Goal: Information Seeking & Learning: Check status

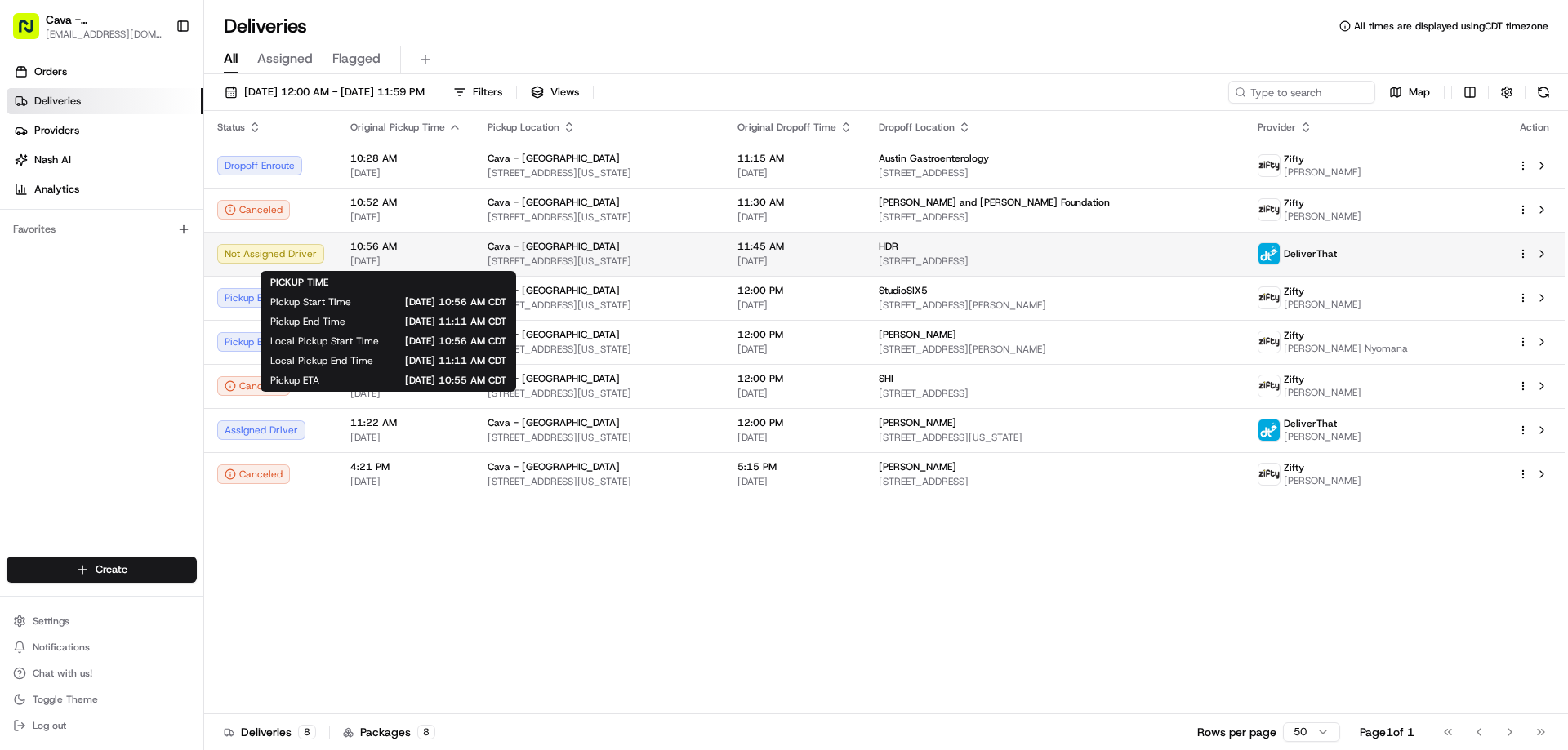
click at [329, 258] on td "Not Assigned Driver" at bounding box center [270, 253] width 133 height 44
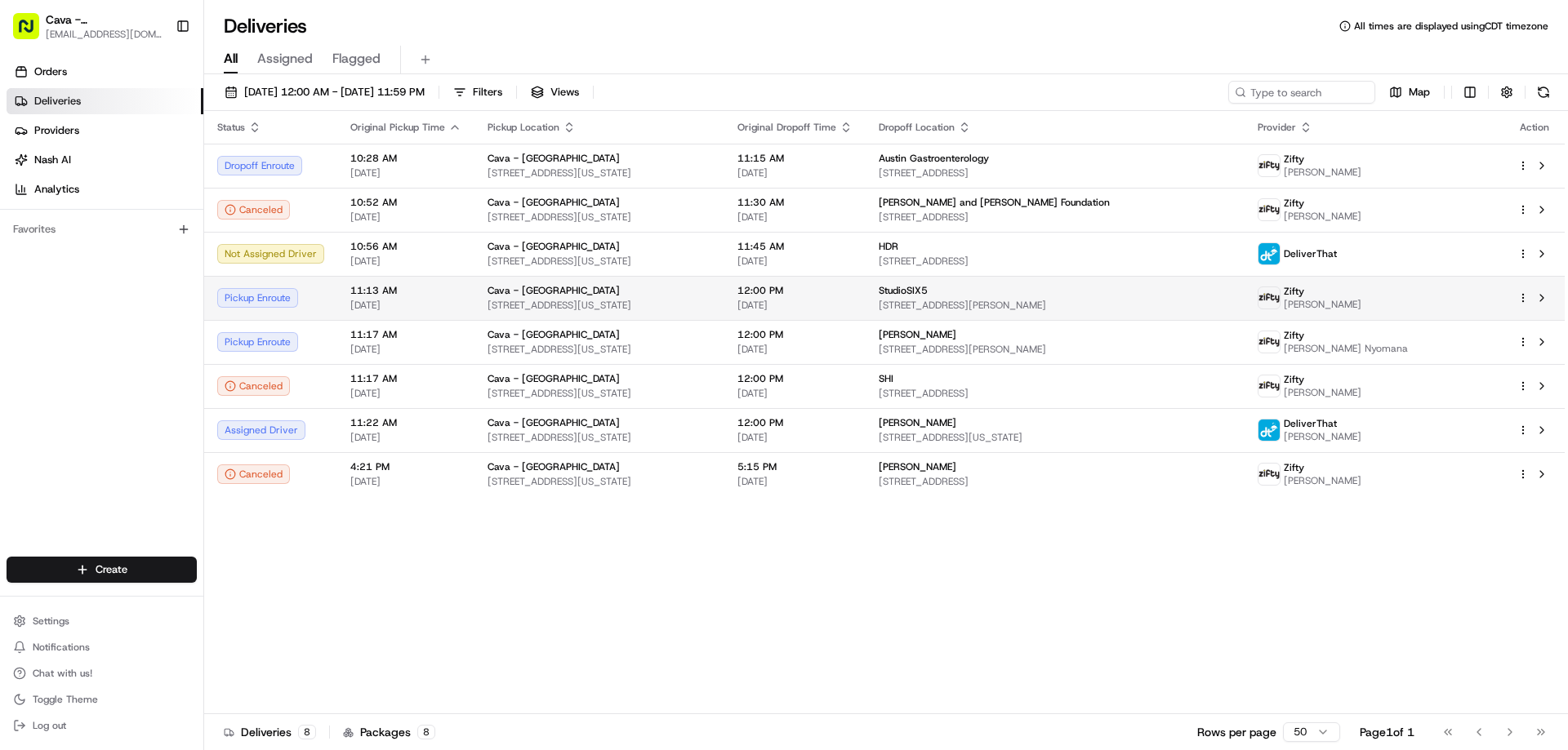
click at [253, 291] on div "Pickup Enroute" at bounding box center [270, 298] width 107 height 20
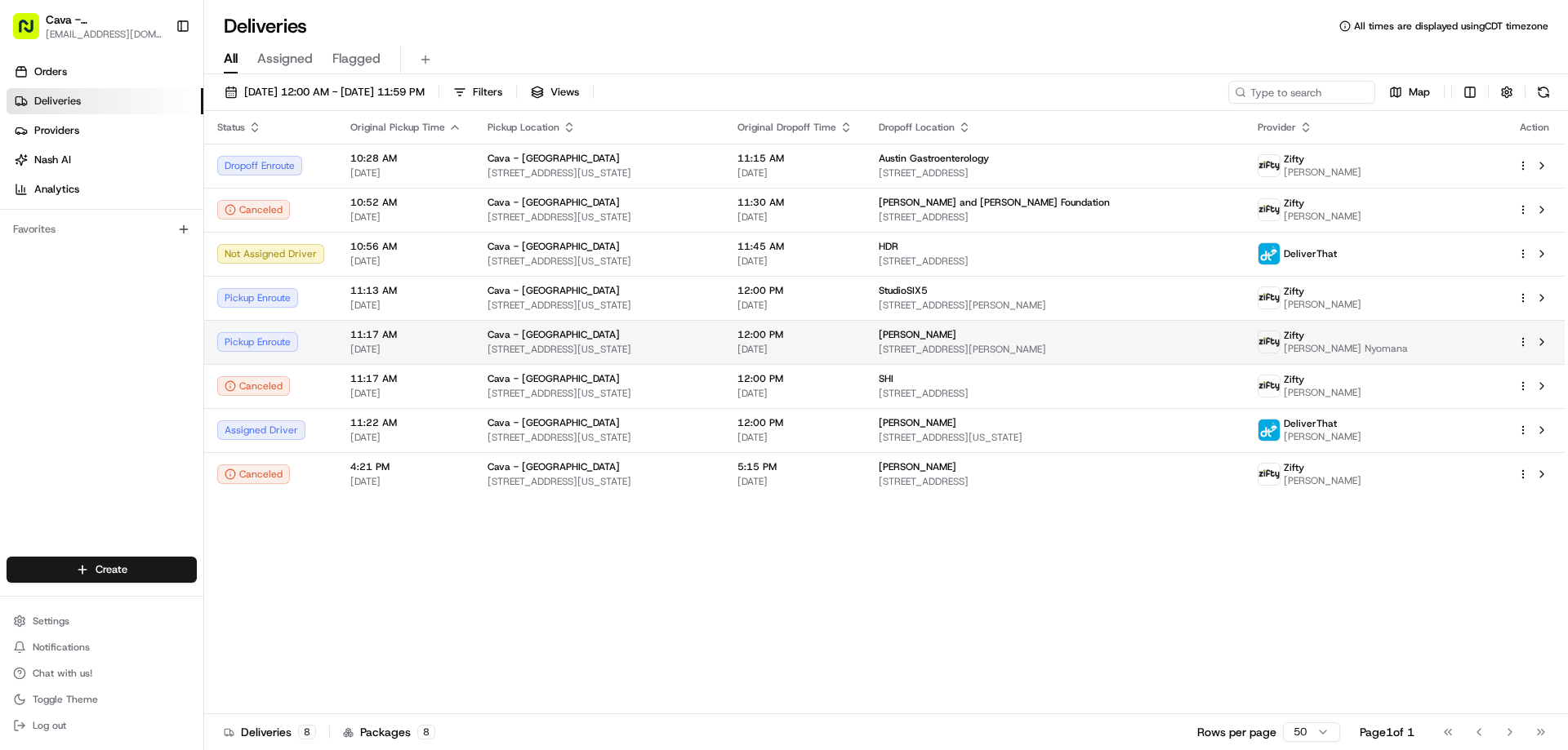
click at [311, 345] on div "Pickup Enroute" at bounding box center [270, 342] width 107 height 20
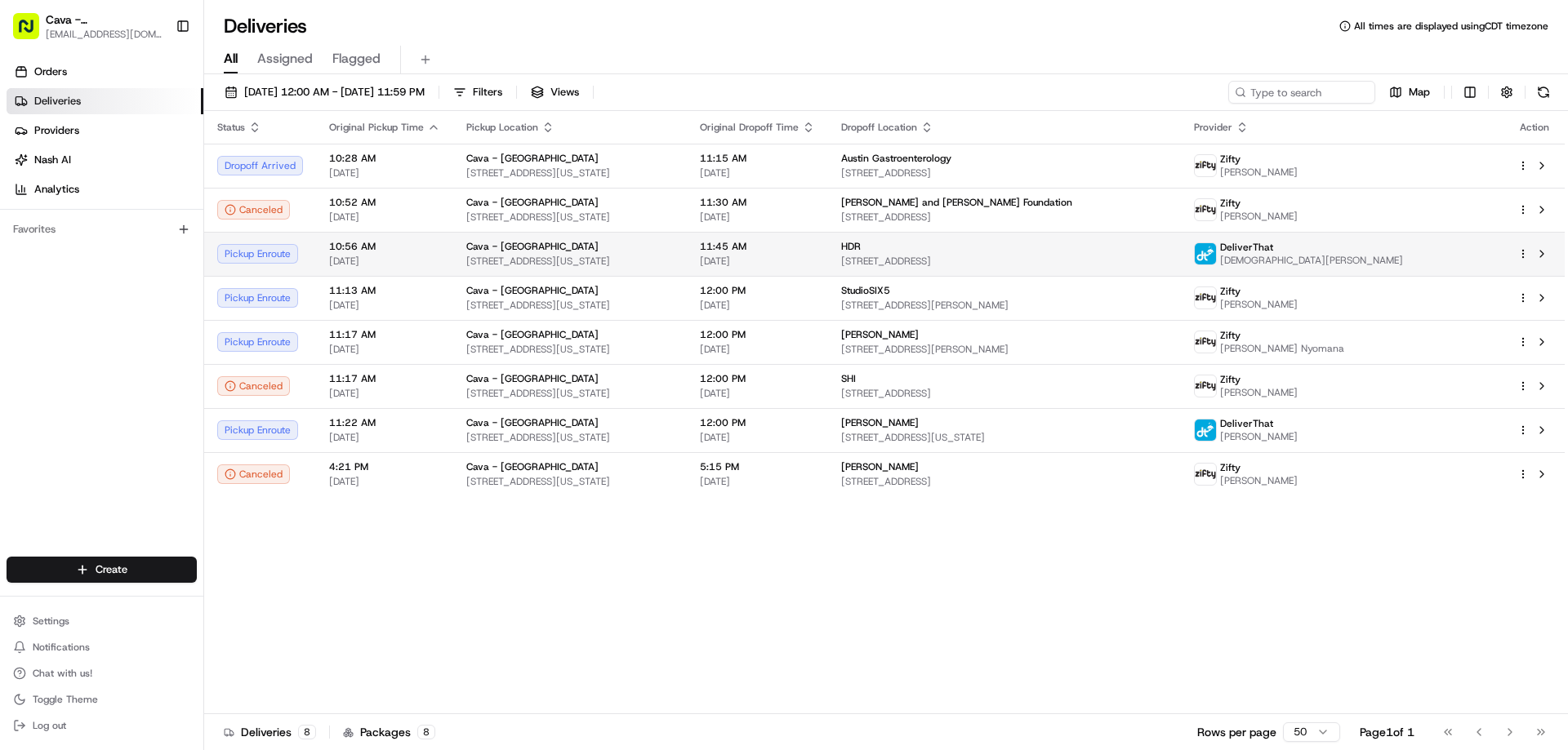
click at [538, 267] on span "[STREET_ADDRESS][US_STATE]" at bounding box center [570, 260] width 207 height 13
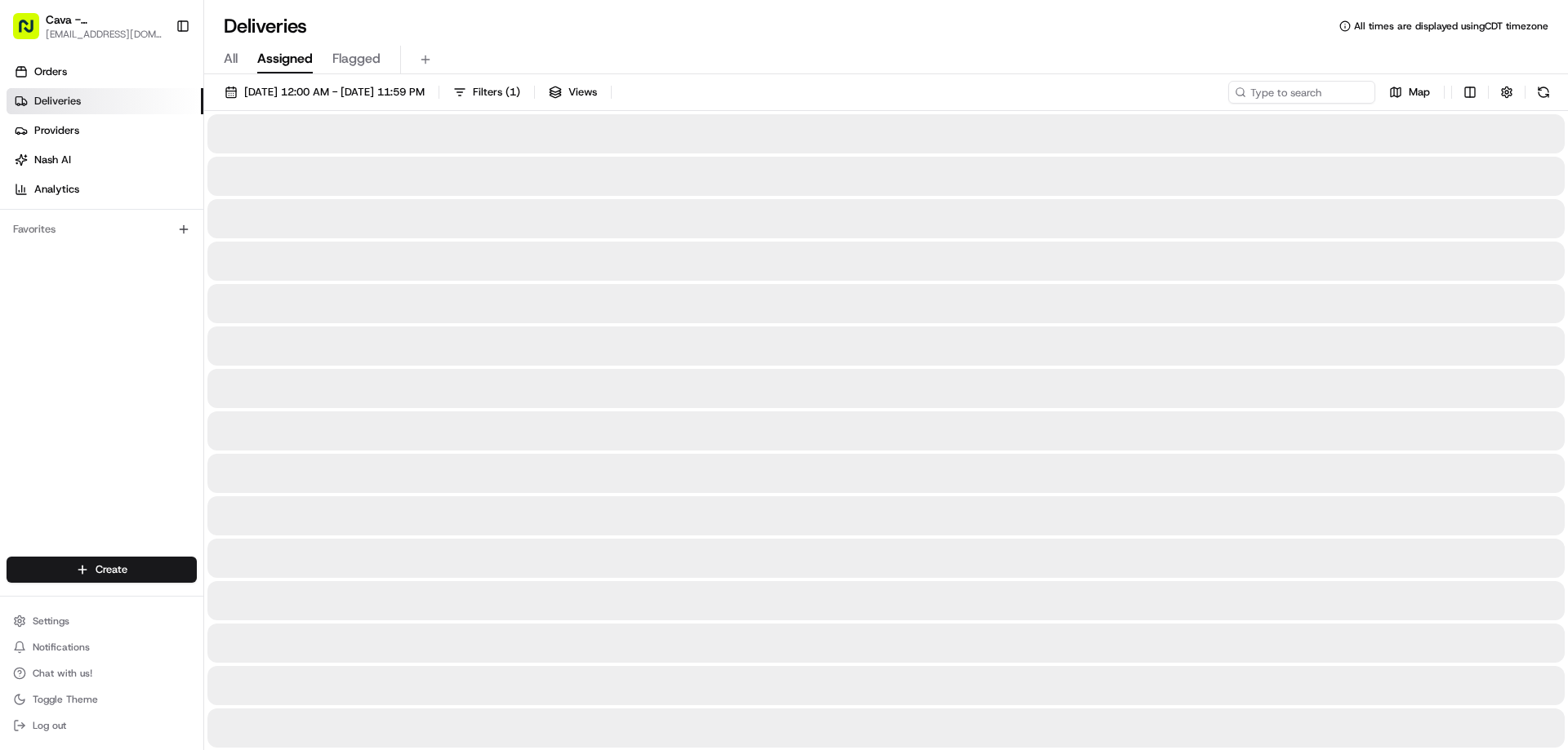
click at [306, 59] on span "Assigned" at bounding box center [285, 59] width 55 height 20
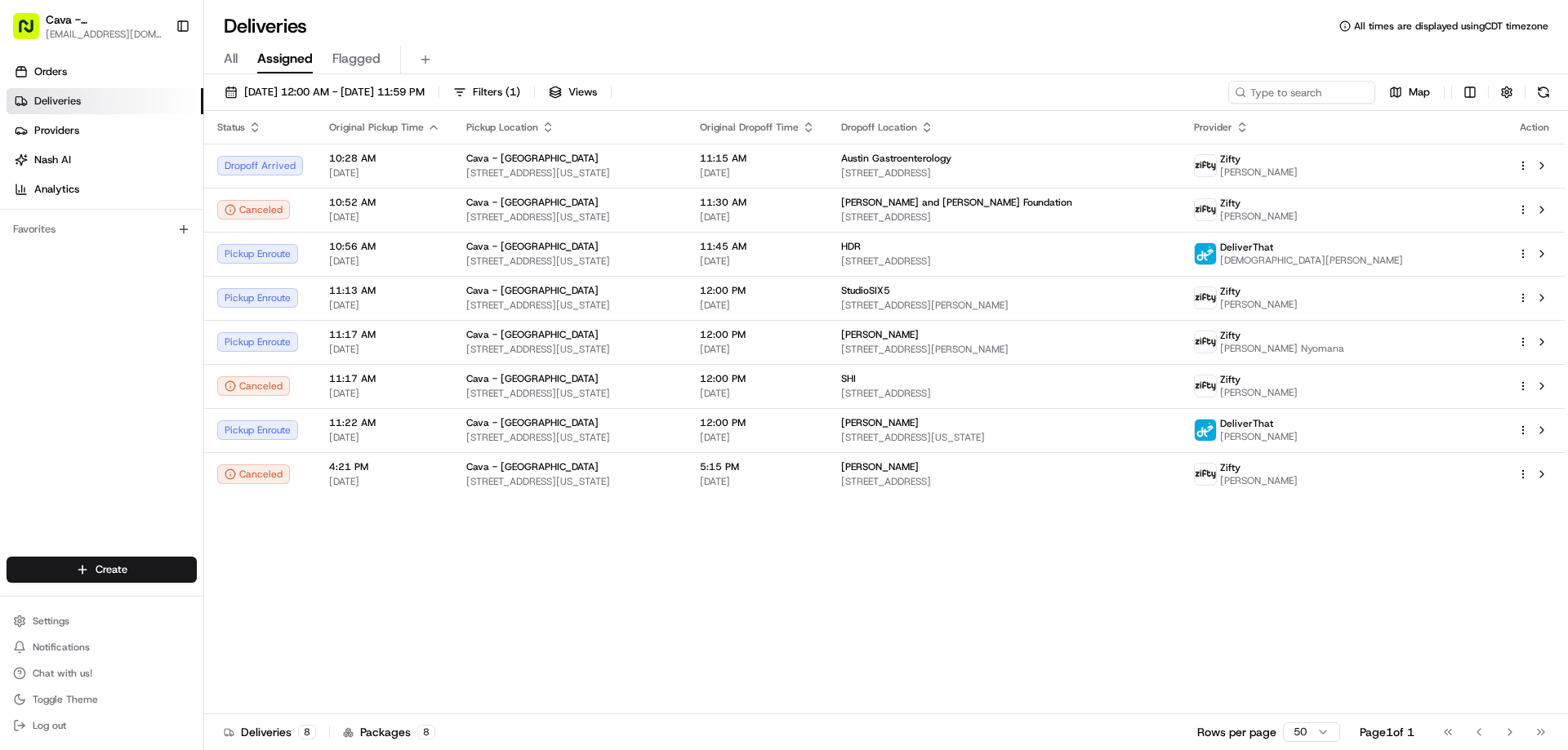
click at [237, 61] on span "All" at bounding box center [231, 59] width 14 height 20
click at [75, 66] on link "Orders" at bounding box center [106, 72] width 197 height 26
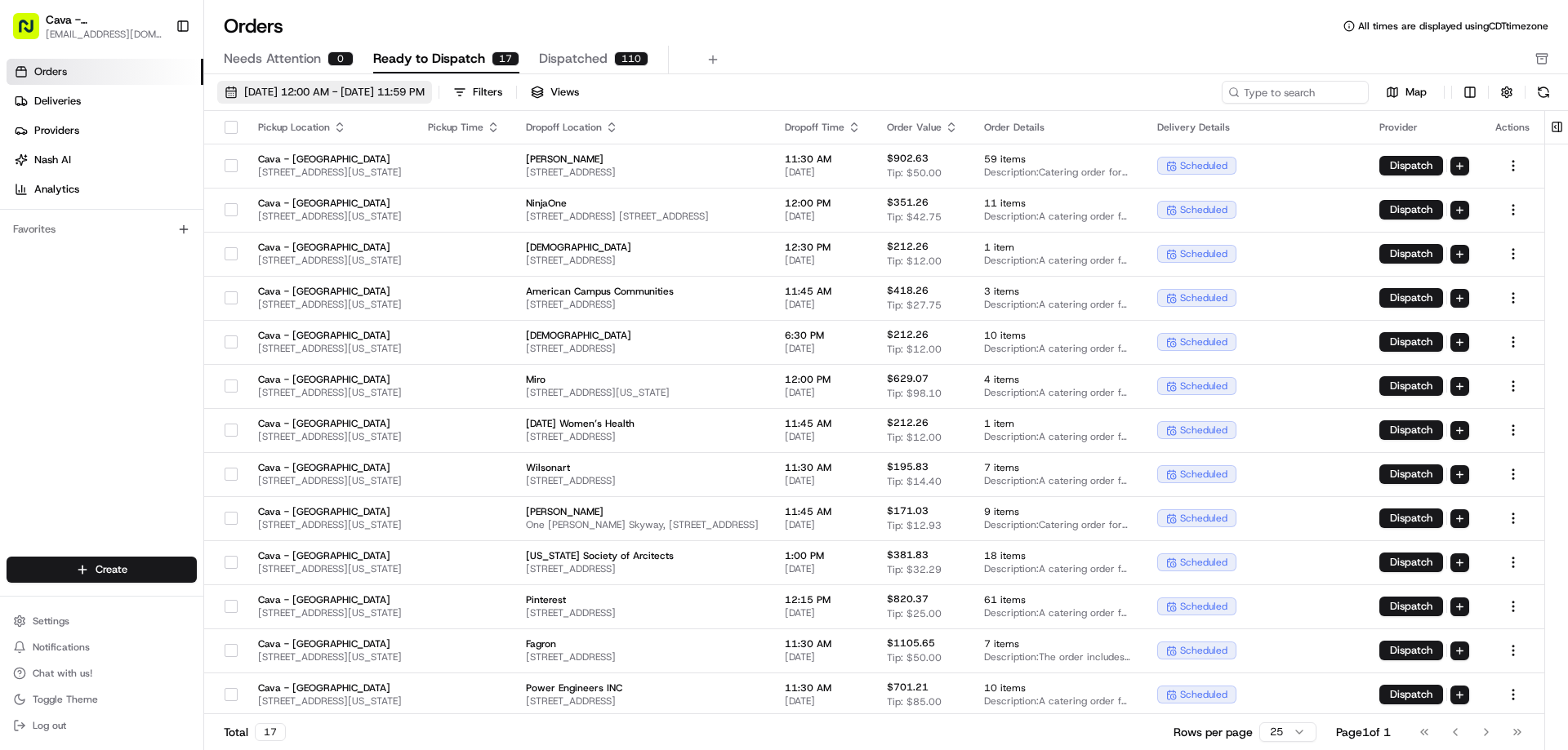
click at [424, 89] on span "[DATE] 12:00 AM - [DATE] 11:59 PM" at bounding box center [334, 92] width 180 height 15
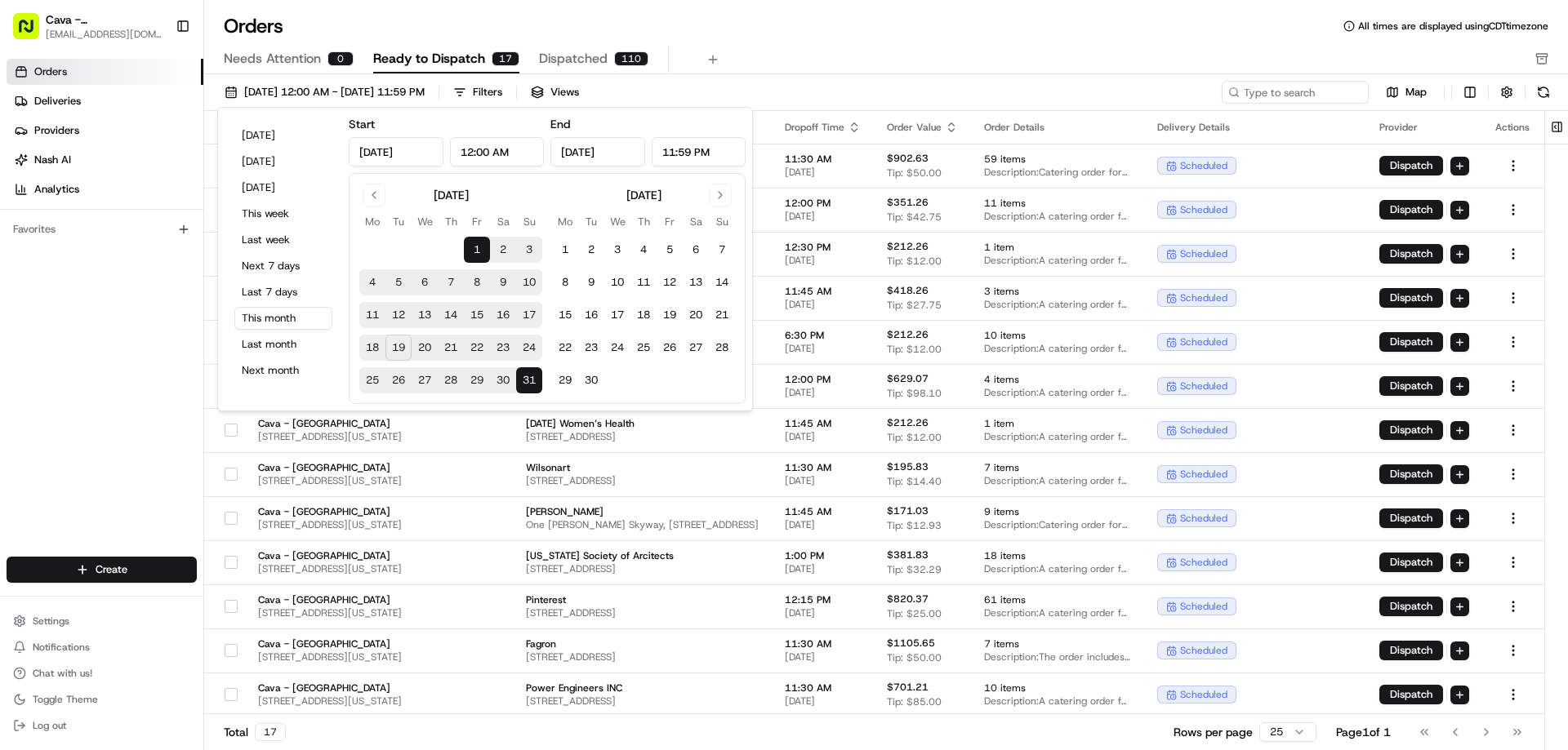
click at [417, 346] on button "20" at bounding box center [424, 347] width 26 height 26
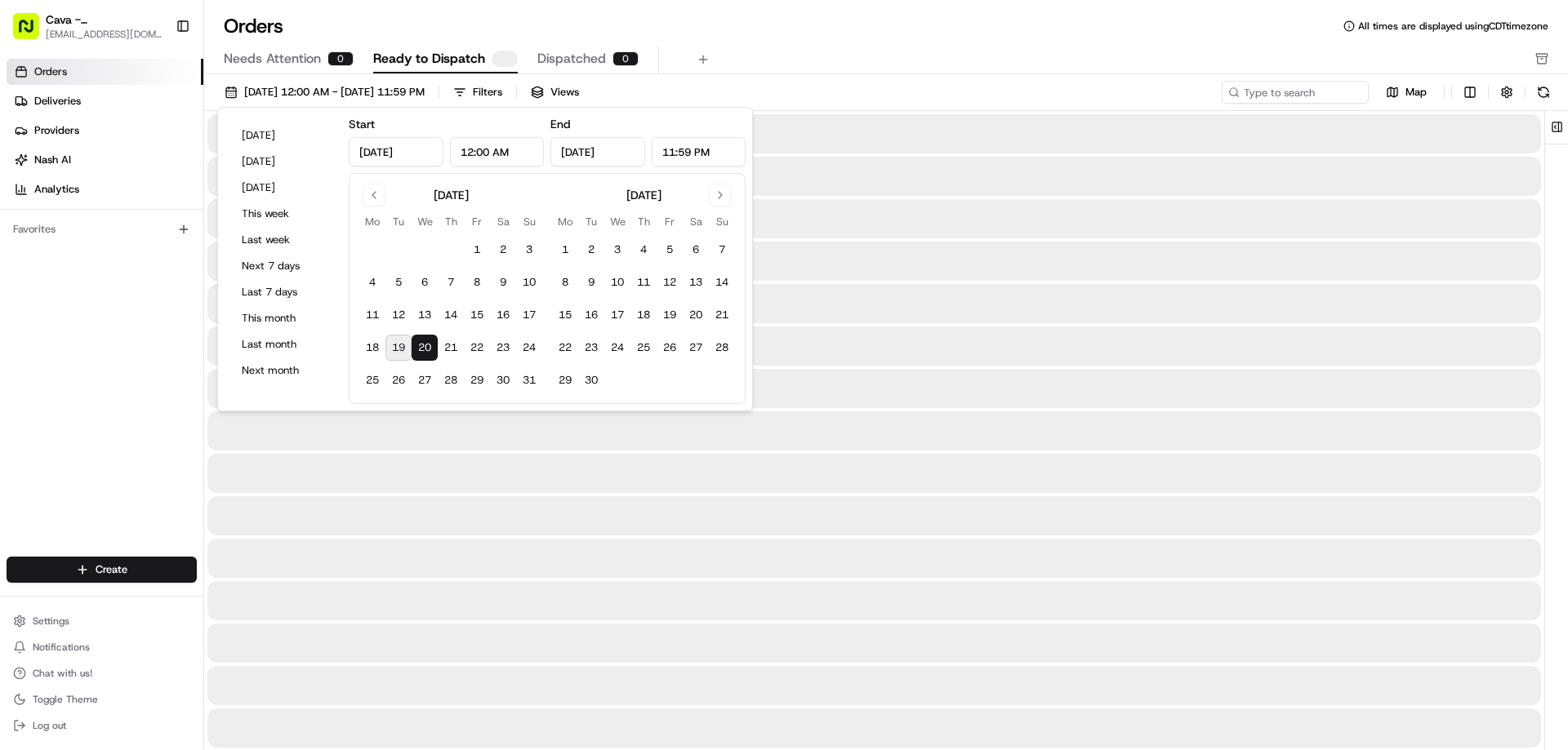
type input "[DATE]"
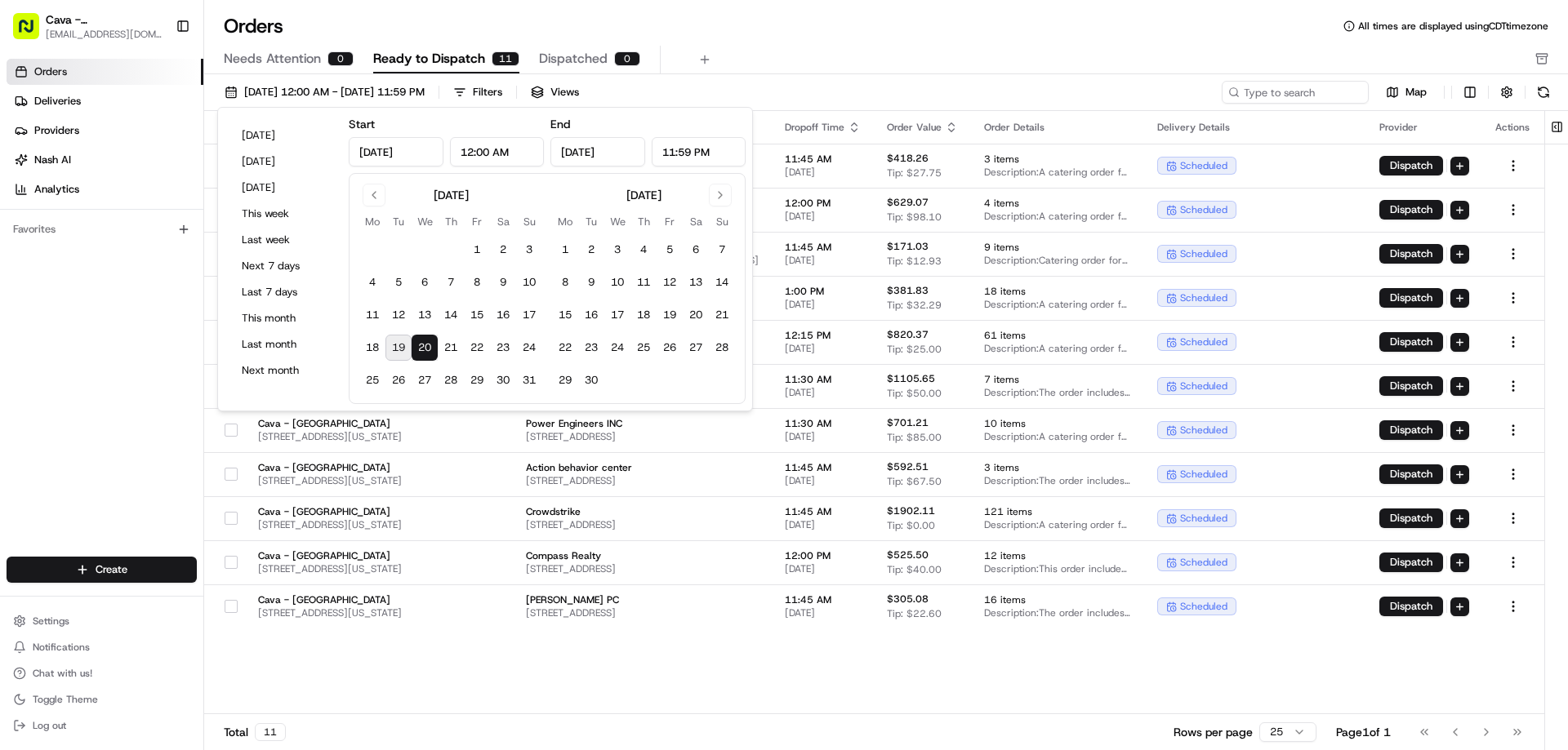
click at [858, 74] on div "Needs Attention 0 Ready to Dispatch 11 Dispatched 0" at bounding box center [886, 59] width 1364 height 29
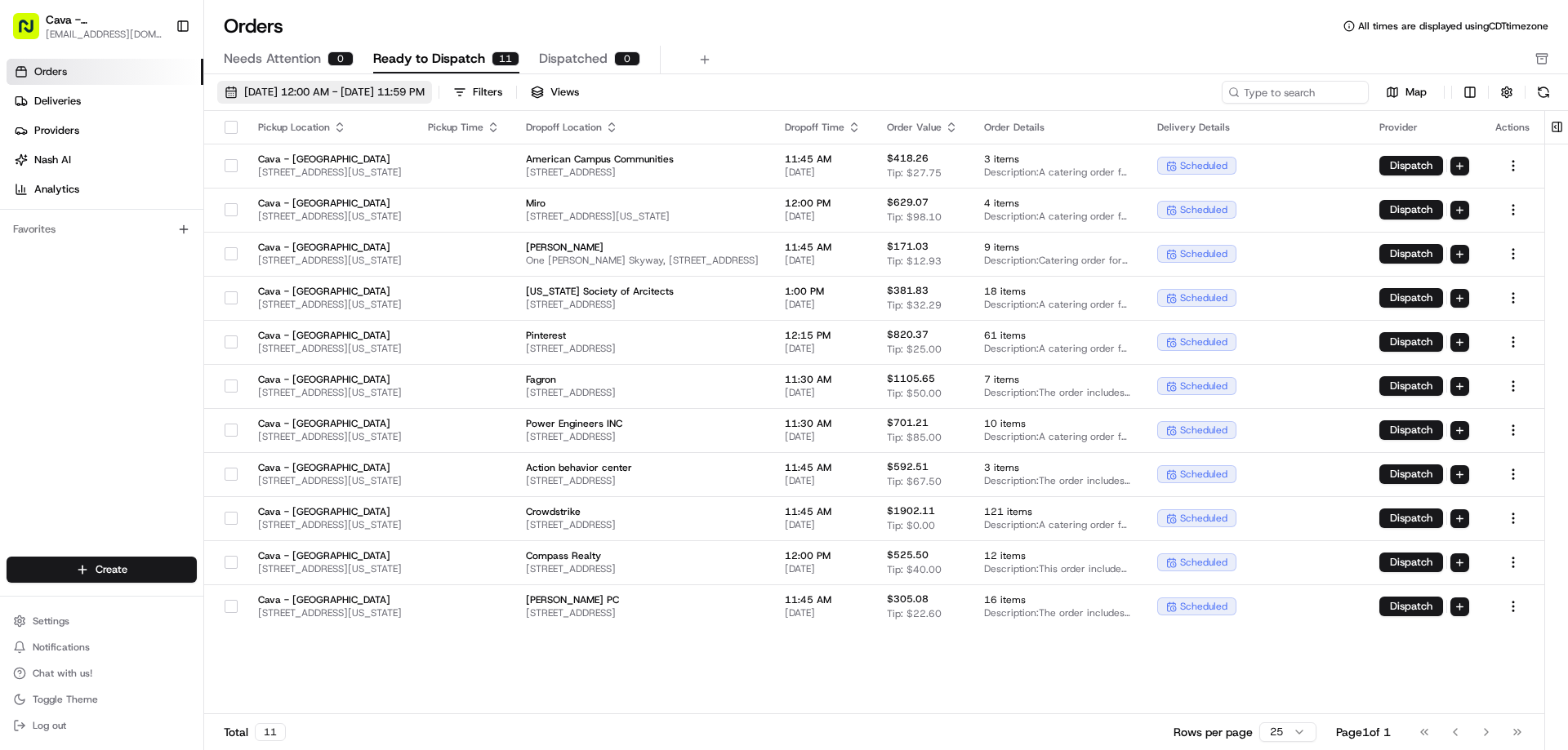
click at [365, 90] on span "[DATE] 12:00 AM - [DATE] 11:59 PM" at bounding box center [334, 92] width 180 height 15
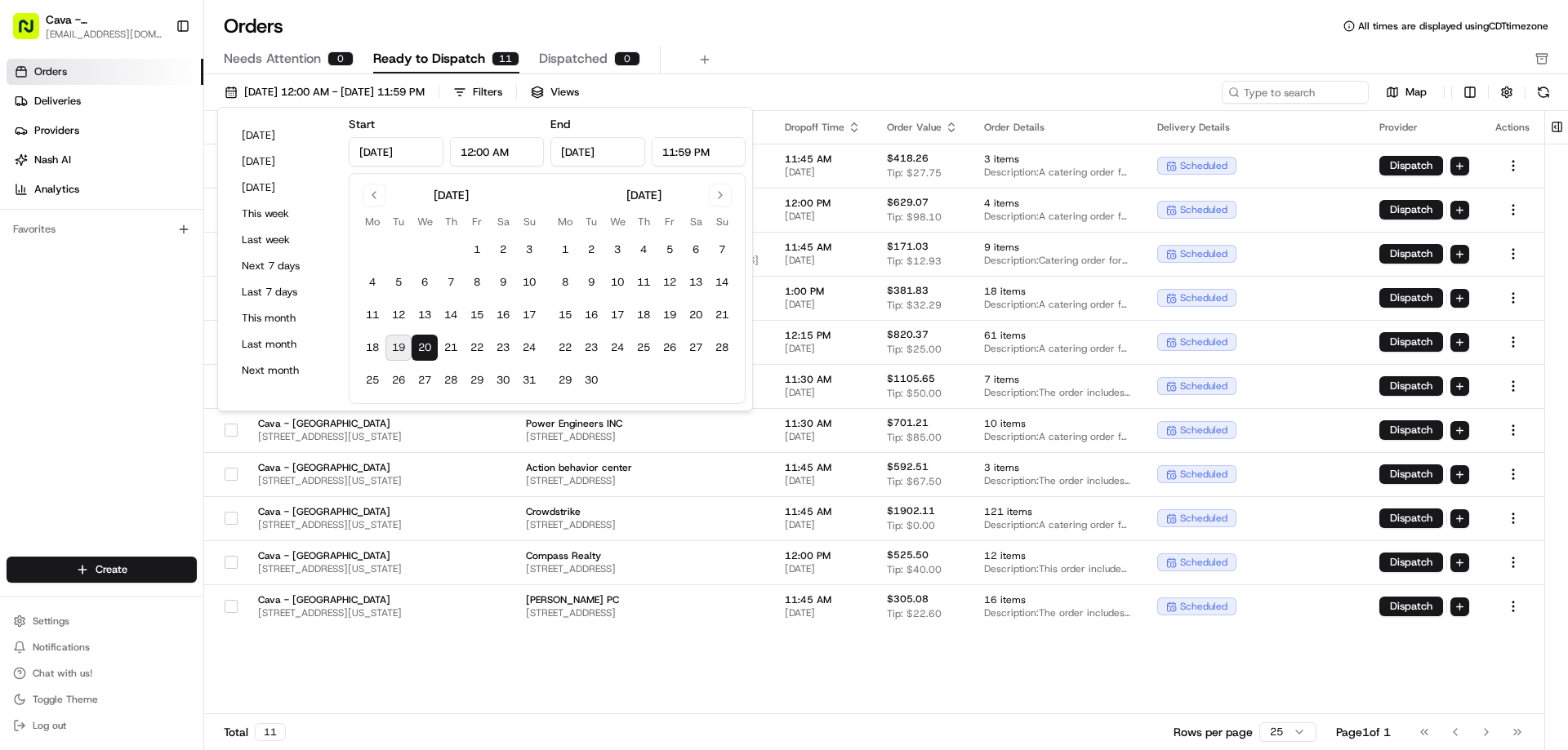
click at [879, 43] on div "Orders All times are displayed using CDT timezone Needs Attention 0 Ready to Di…" at bounding box center [886, 43] width 1364 height 61
